Goal: Navigation & Orientation: Find specific page/section

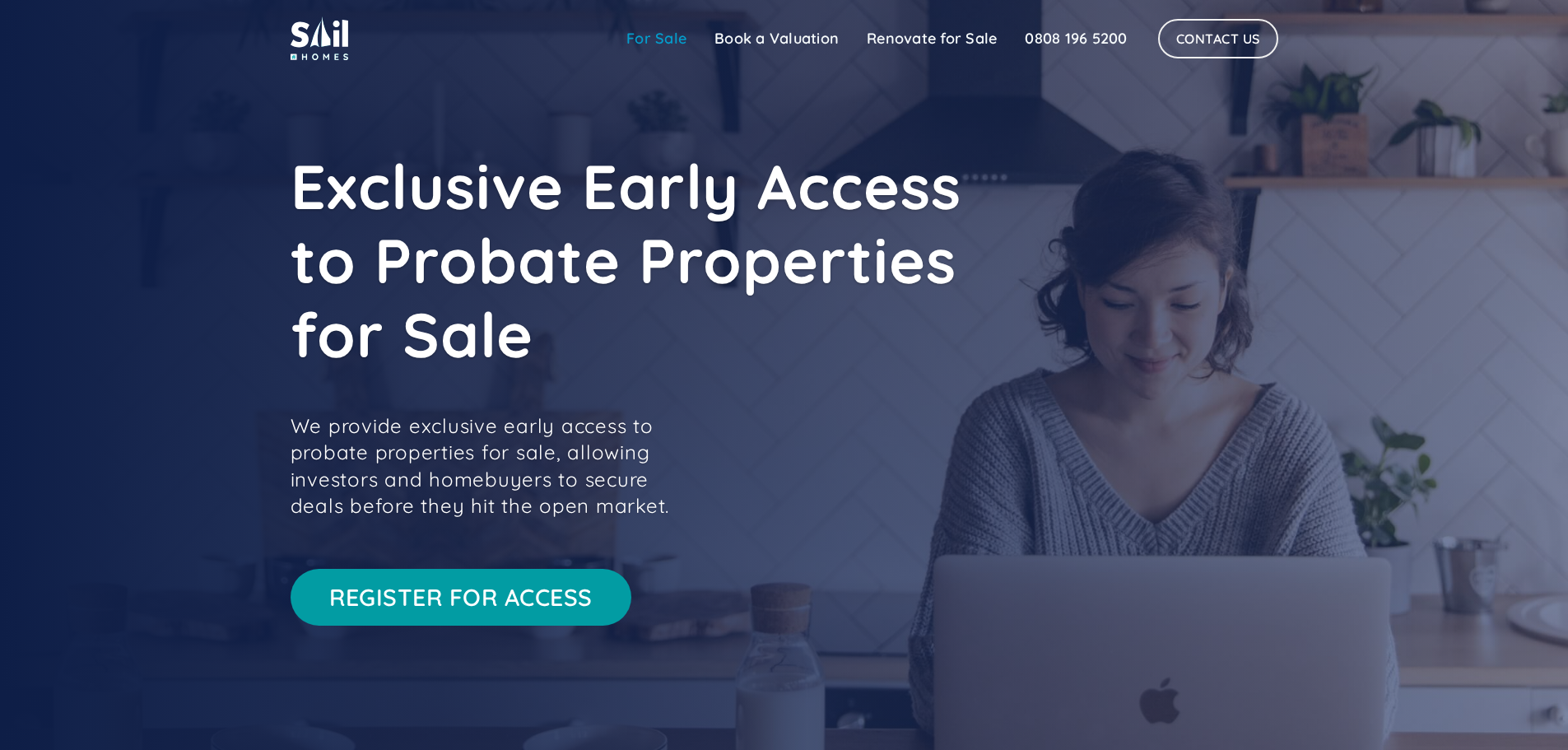
click at [643, 50] on link "For Sale" at bounding box center [656, 39] width 88 height 33
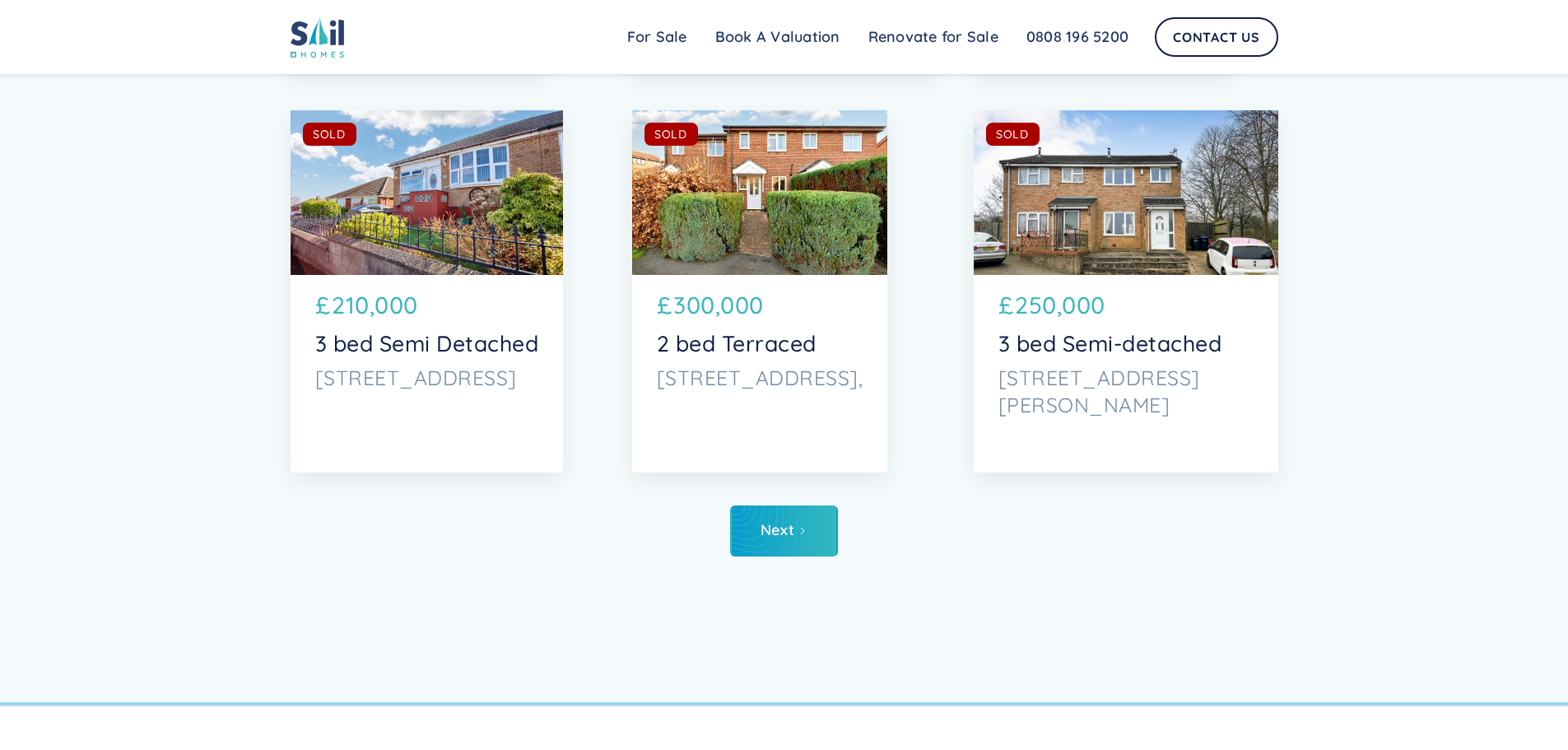
scroll to position [6008, 0]
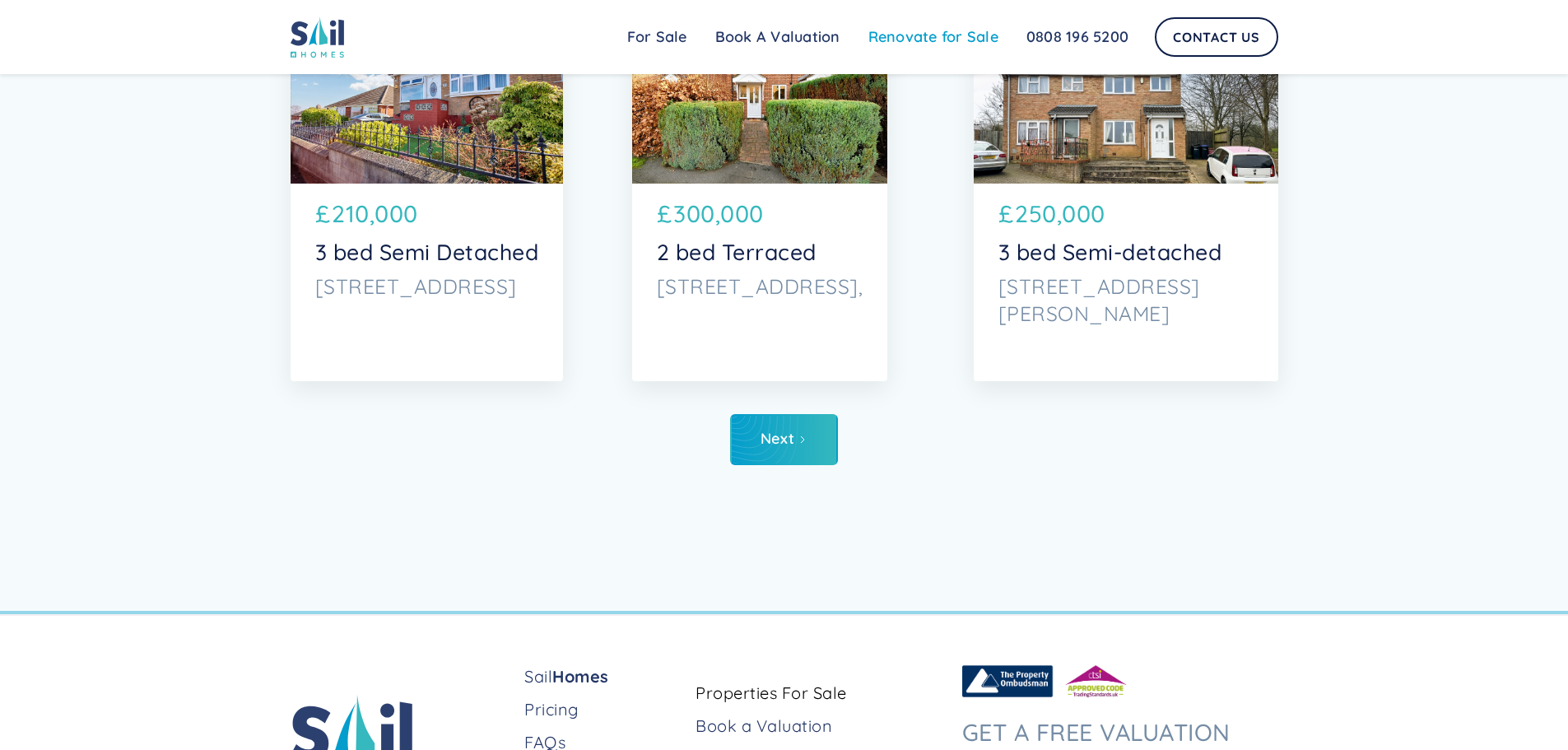
click at [920, 45] on link "Renovate for Sale" at bounding box center [933, 37] width 158 height 33
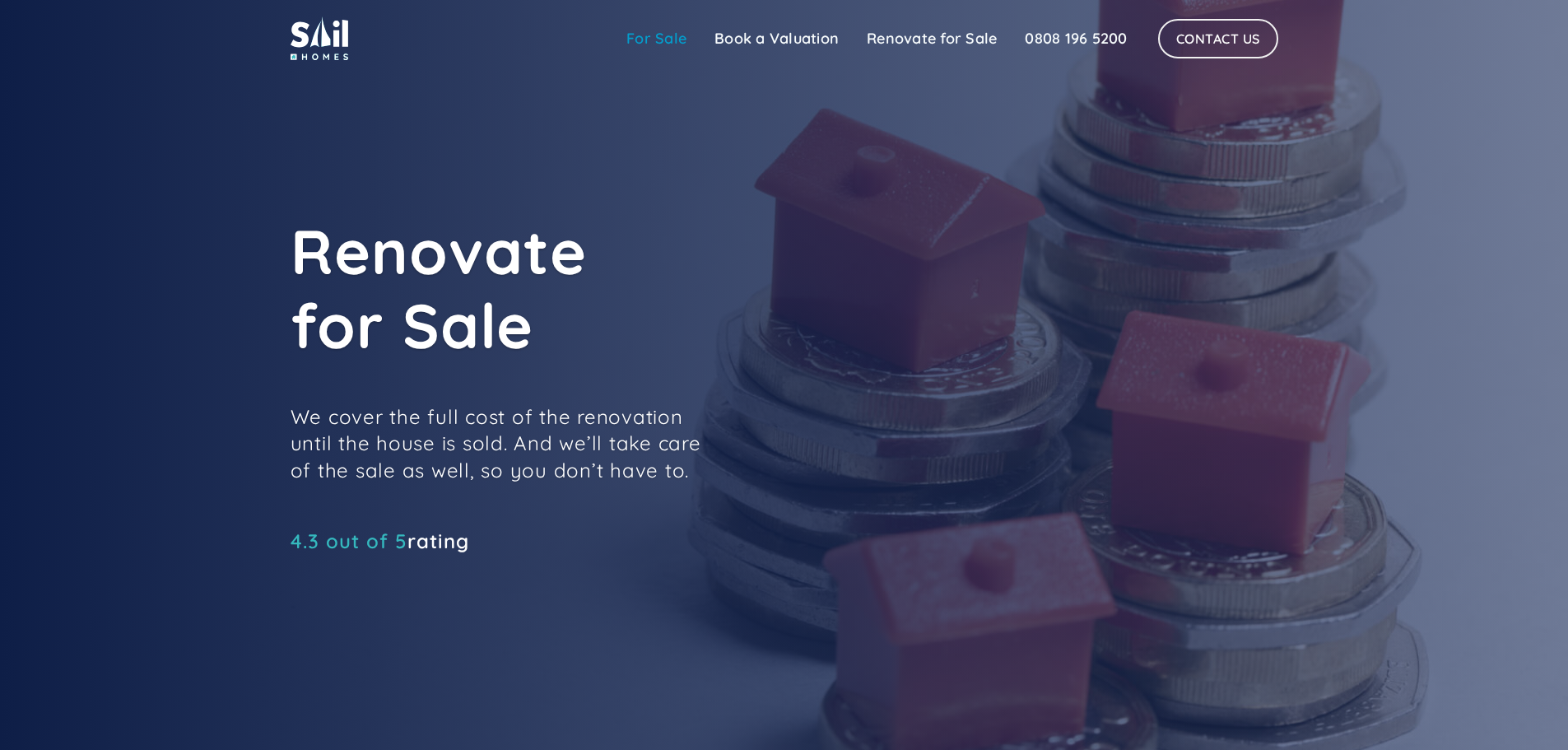
click at [653, 32] on link "For Sale" at bounding box center [656, 39] width 88 height 33
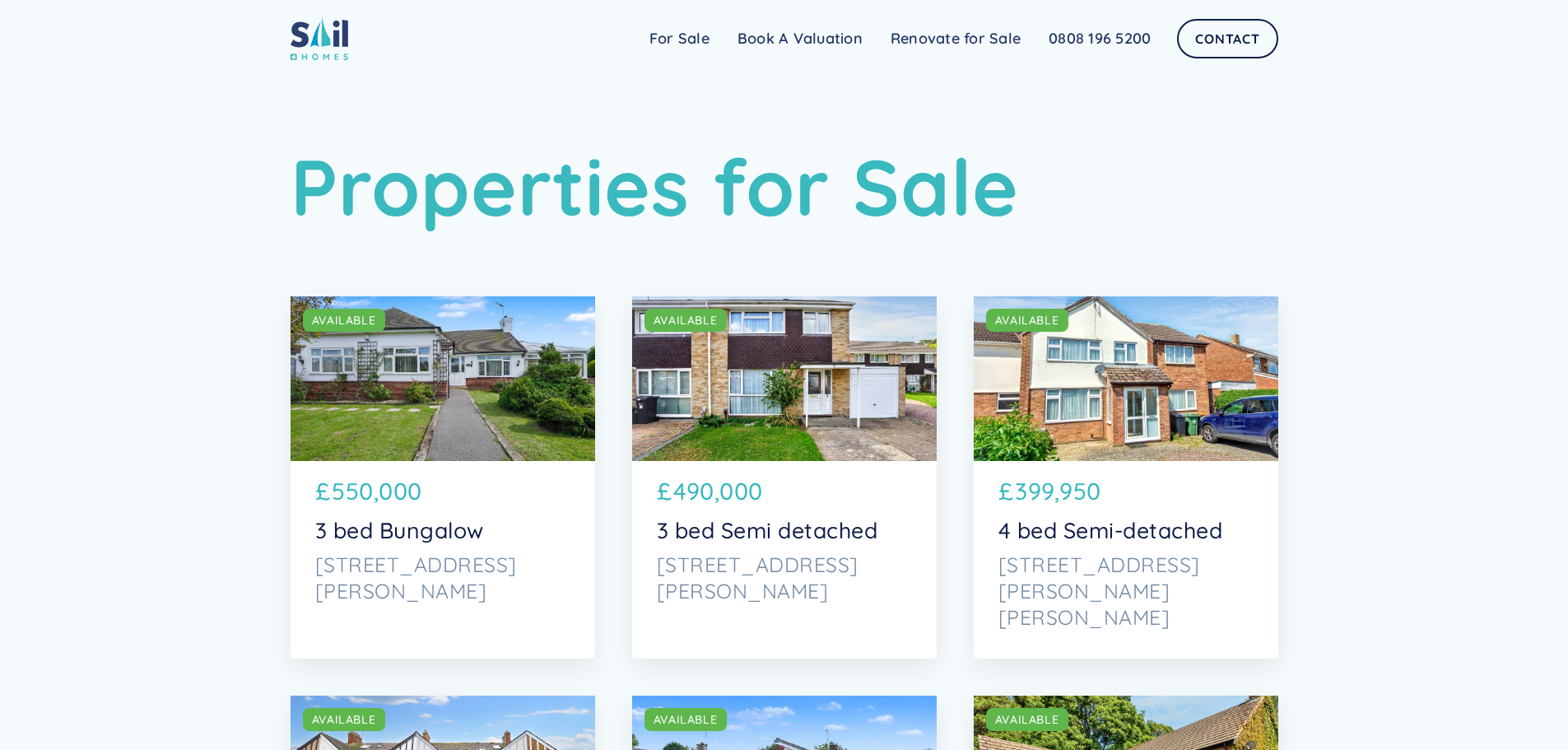
click at [338, 46] on img at bounding box center [319, 38] width 58 height 44
